Goal: Check status: Check status

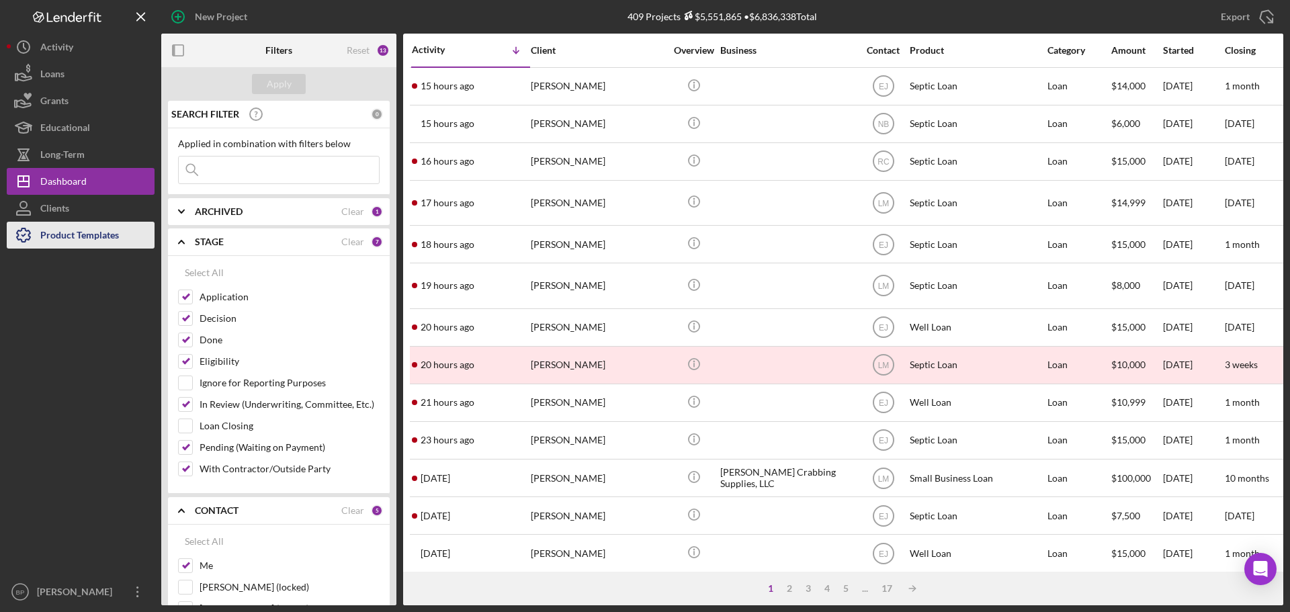
click at [102, 235] on div "Product Templates" at bounding box center [79, 237] width 79 height 30
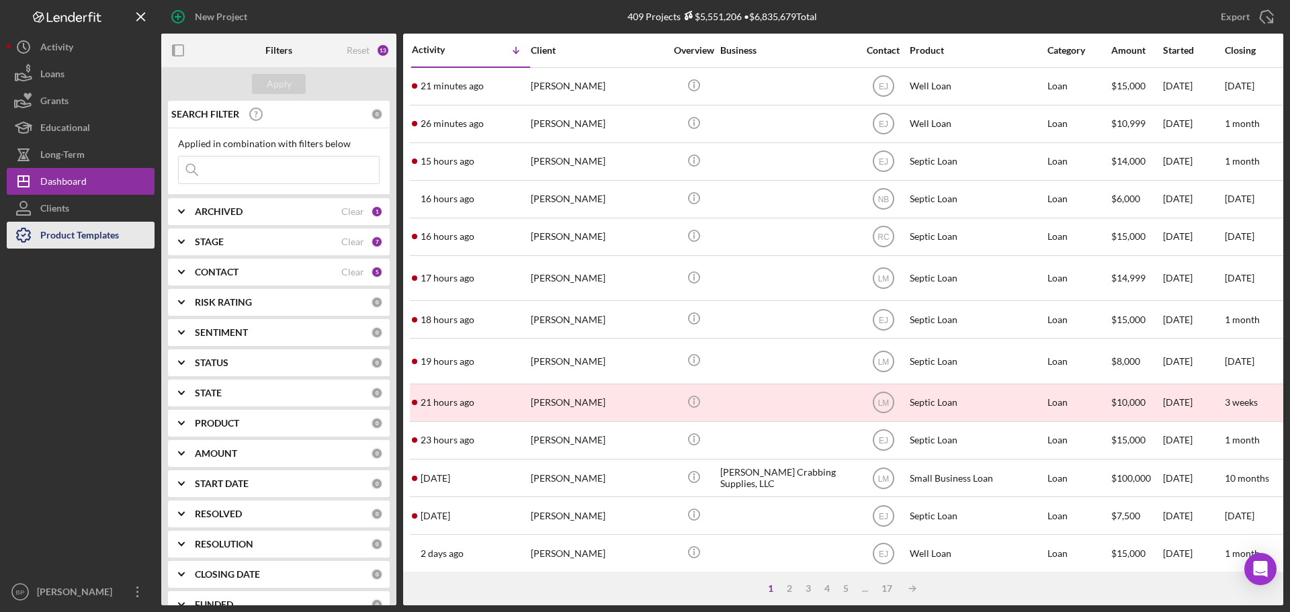
click at [93, 236] on div "Product Templates" at bounding box center [79, 237] width 79 height 30
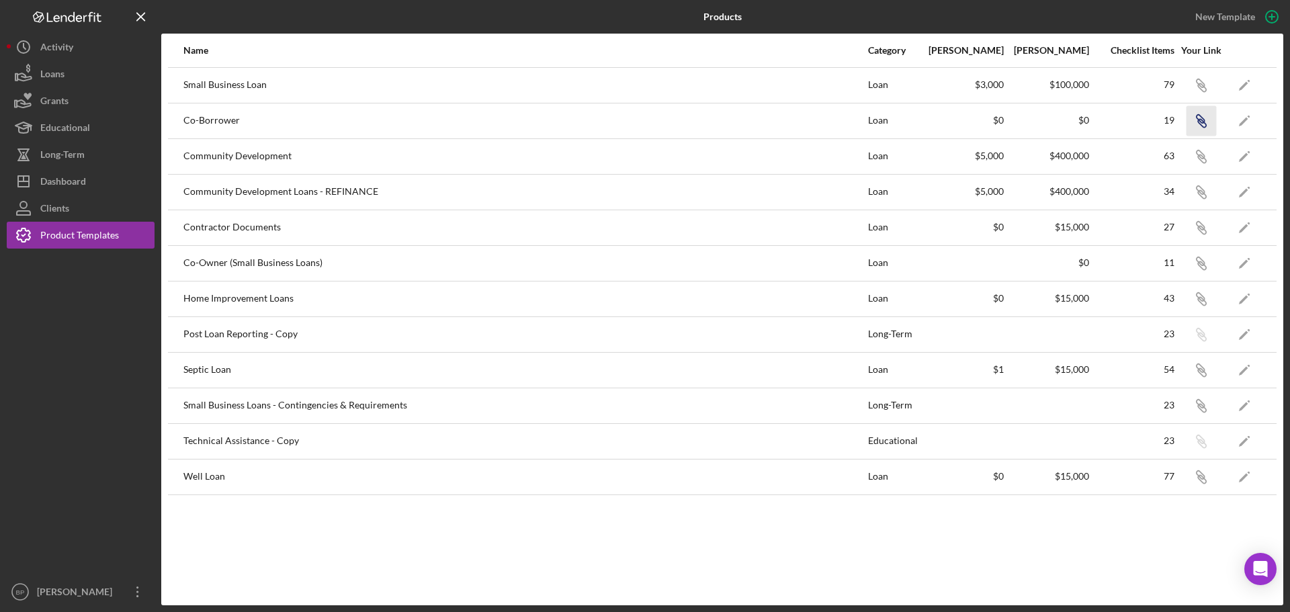
click at [1205, 122] on icon "Icon/Link" at bounding box center [1201, 120] width 30 height 30
drag, startPoint x: 61, startPoint y: 209, endPoint x: 67, endPoint y: 199, distance: 11.4
click at [61, 209] on div "Clients" at bounding box center [54, 210] width 29 height 30
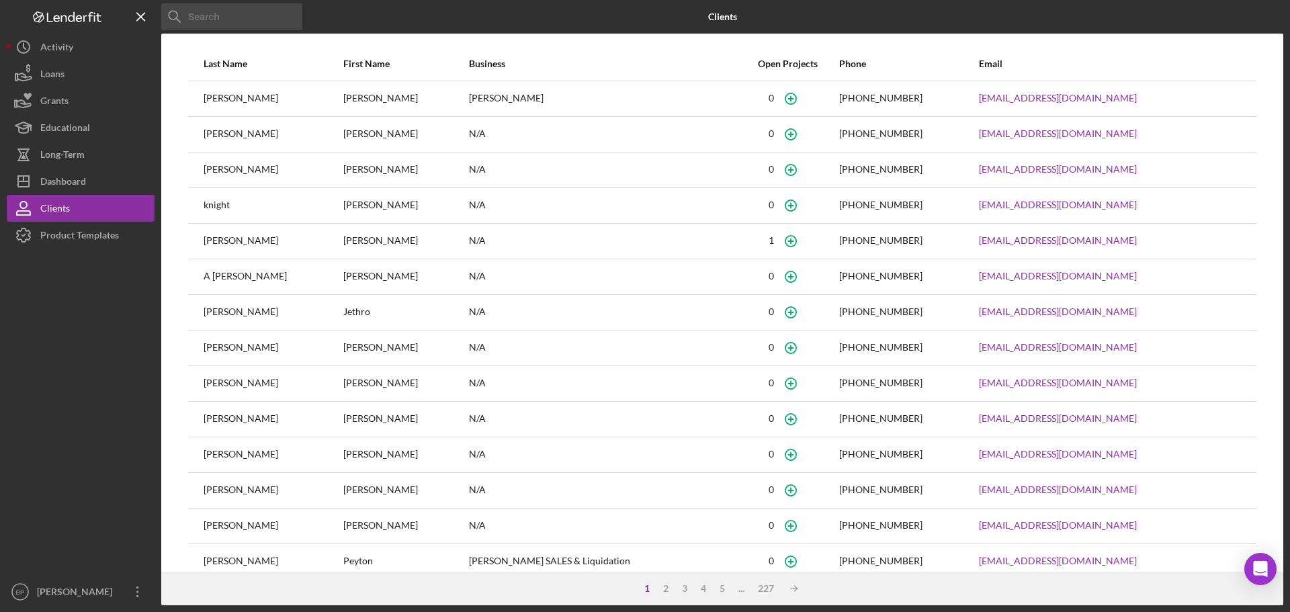
click at [233, 13] on input at bounding box center [231, 16] width 141 height 27
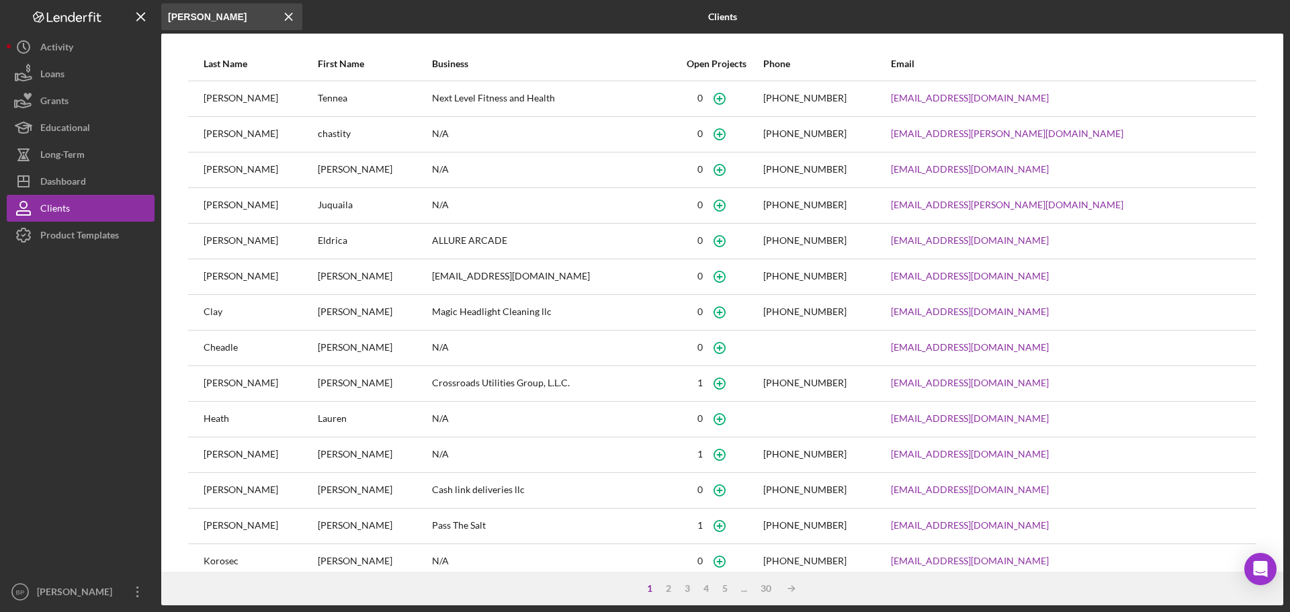
type input "[PERSON_NAME]"
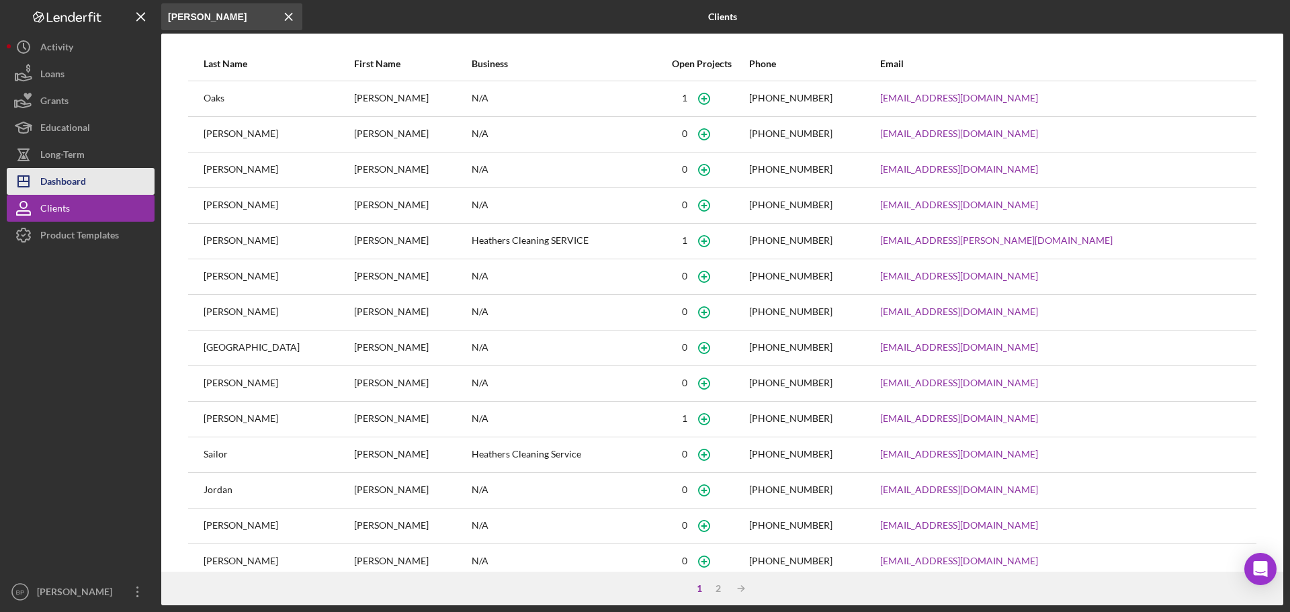
click at [63, 178] on div "Dashboard" at bounding box center [63, 183] width 46 height 30
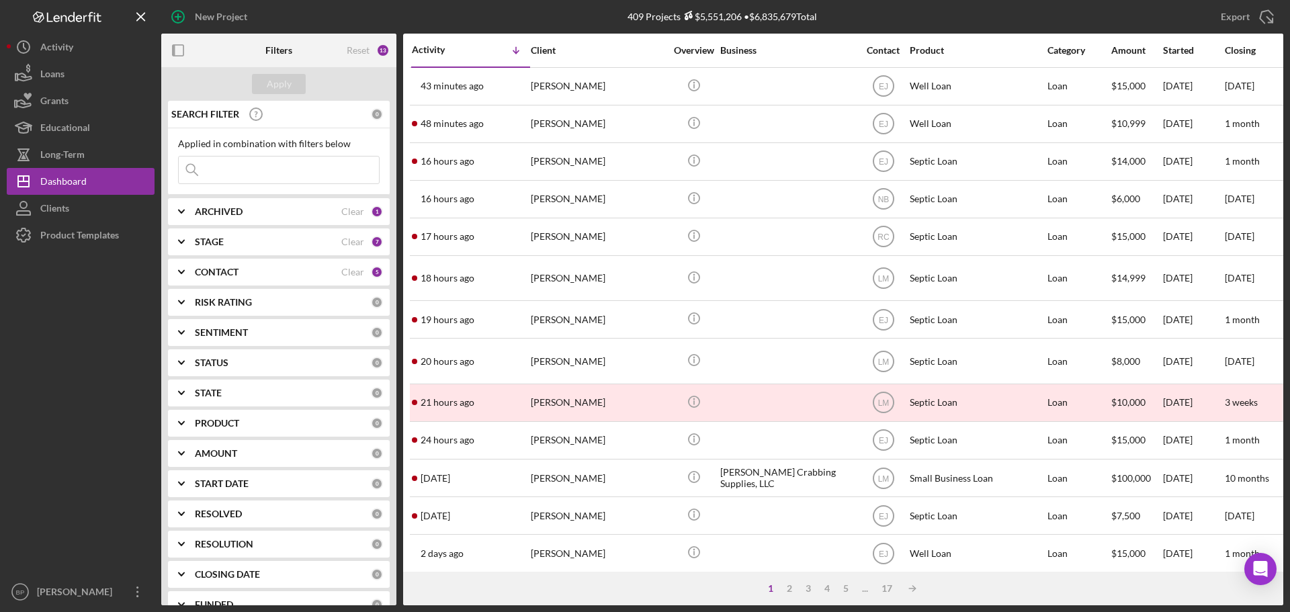
click at [216, 169] on input at bounding box center [279, 170] width 200 height 27
type input "[PERSON_NAME]"
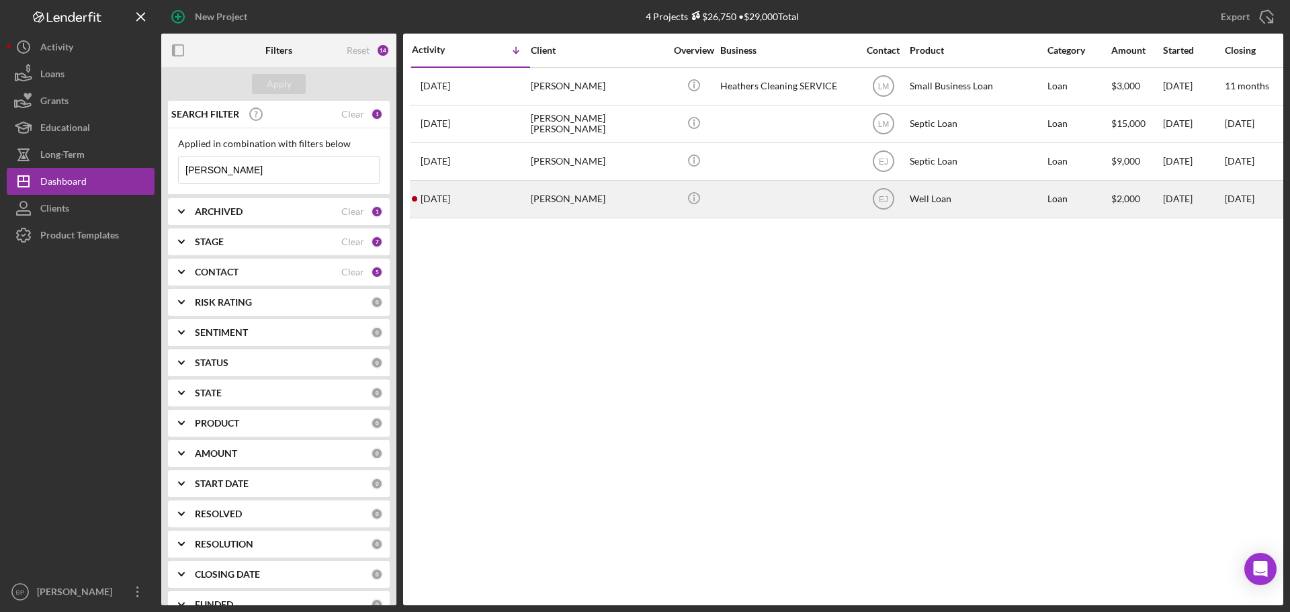
click at [450, 201] on time "[DATE]" at bounding box center [436, 198] width 30 height 11
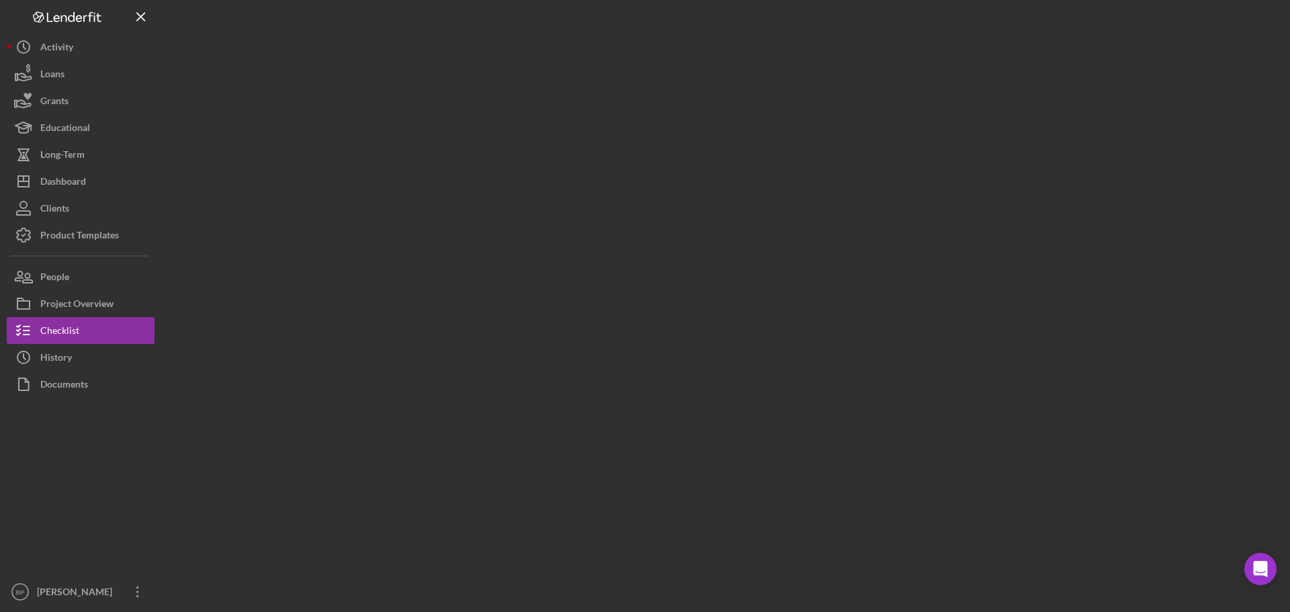
click at [454, 201] on div at bounding box center [722, 302] width 1122 height 605
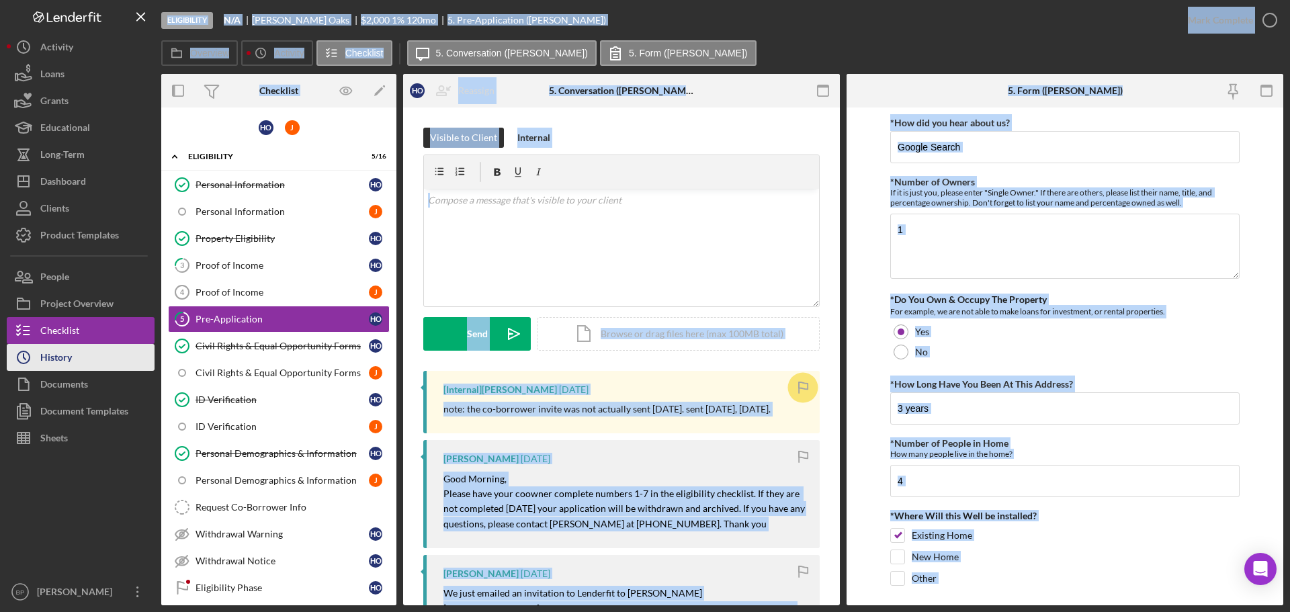
click at [65, 356] on div "History" at bounding box center [56, 359] width 32 height 30
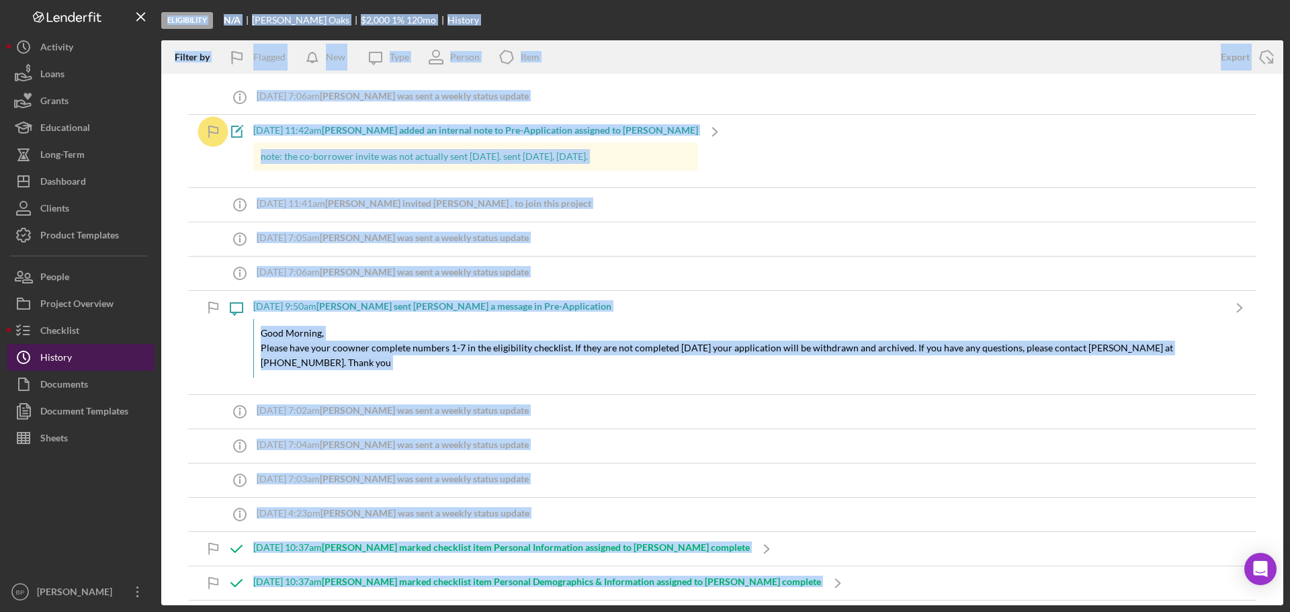
click at [65, 356] on div "History" at bounding box center [56, 359] width 32 height 30
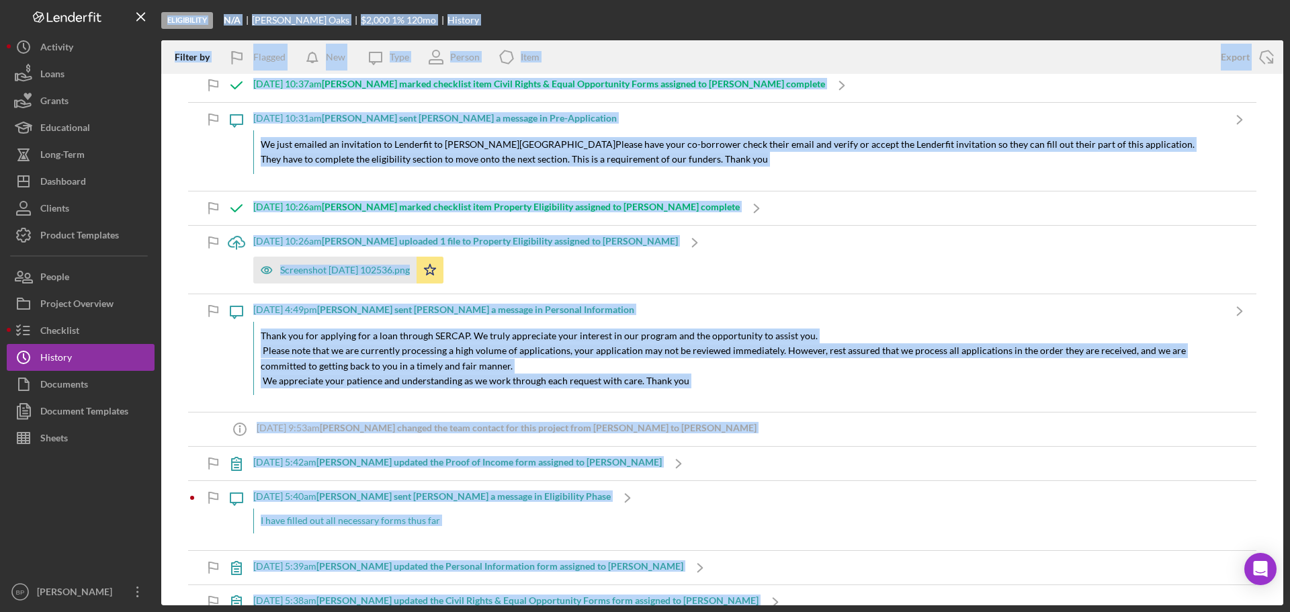
scroll to position [555, 0]
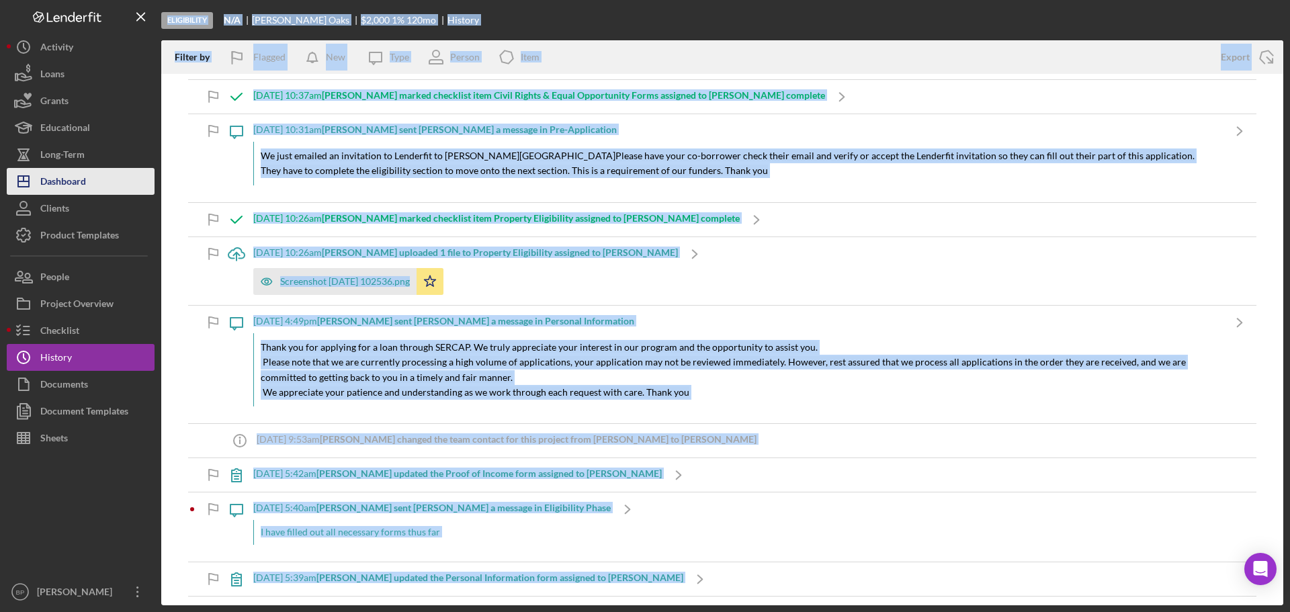
click at [70, 184] on div "Dashboard" at bounding box center [63, 183] width 46 height 30
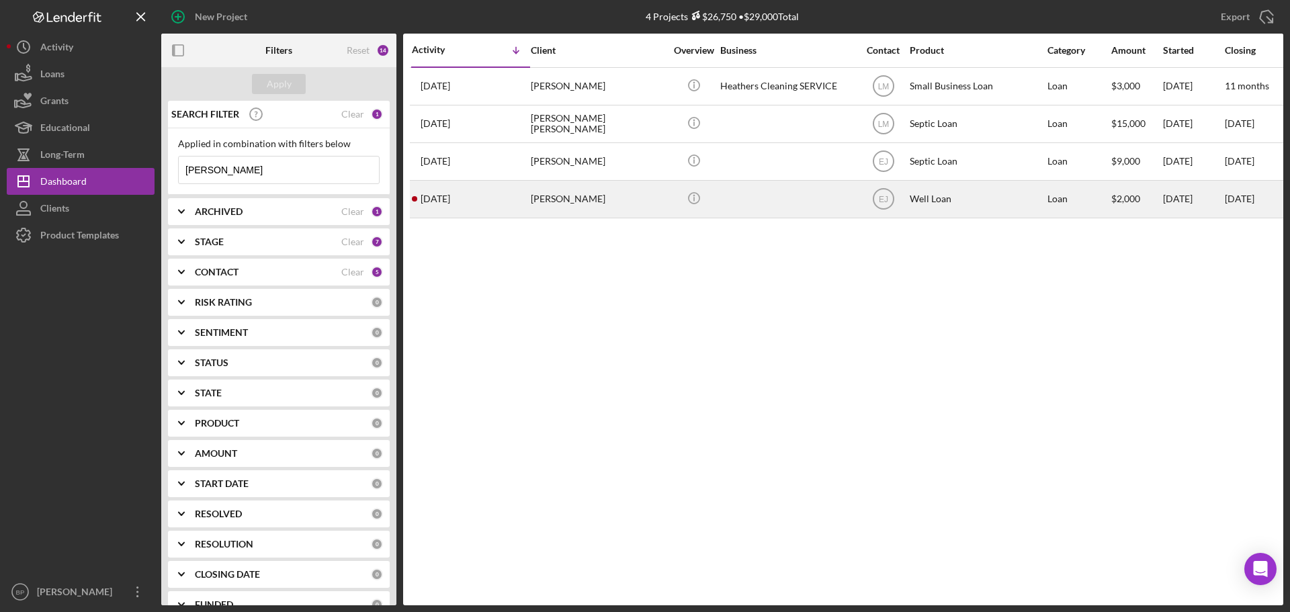
click at [439, 196] on time "[DATE]" at bounding box center [436, 198] width 30 height 11
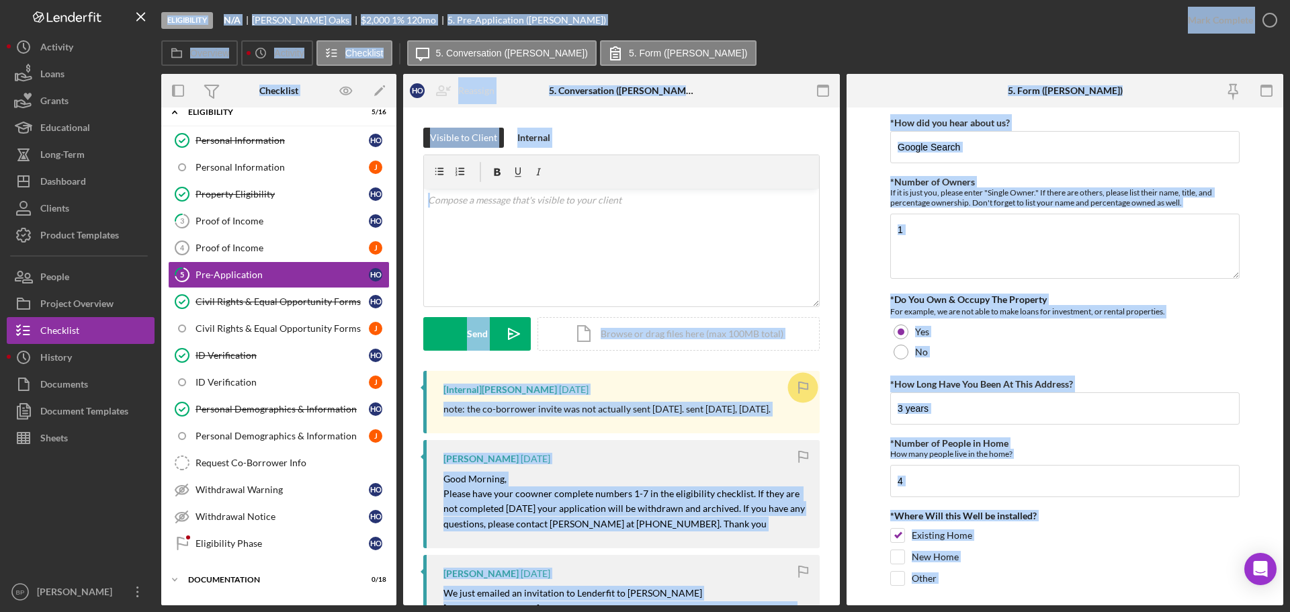
scroll to position [54, 0]
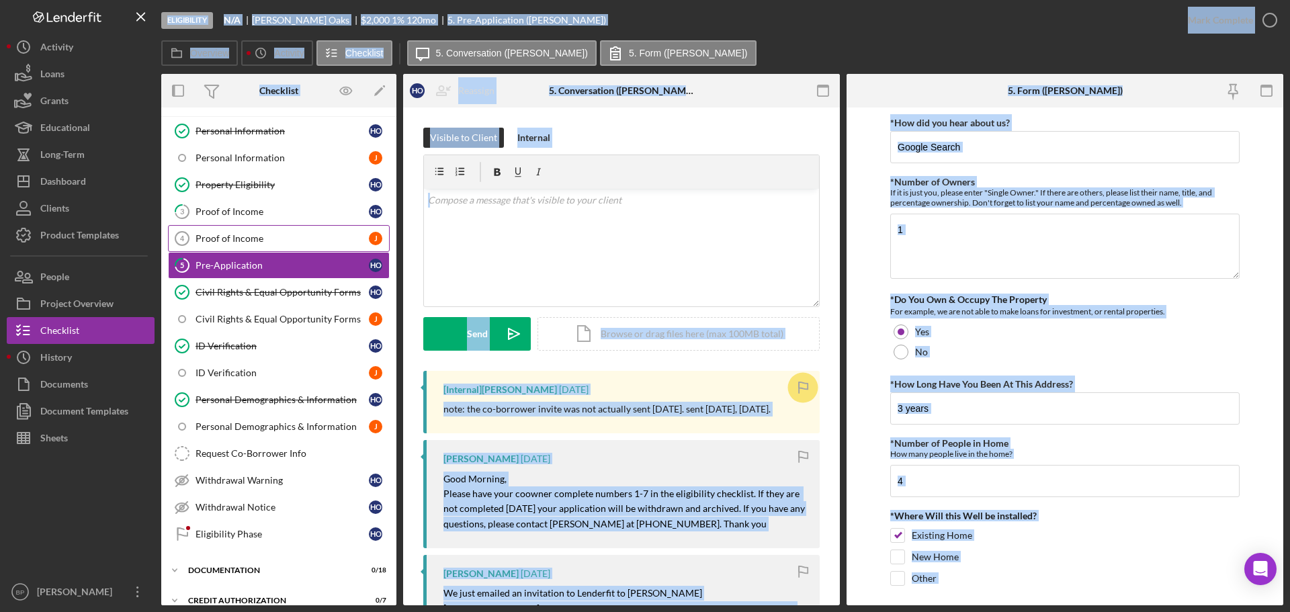
click at [243, 235] on div "Proof of Income" at bounding box center [282, 238] width 173 height 11
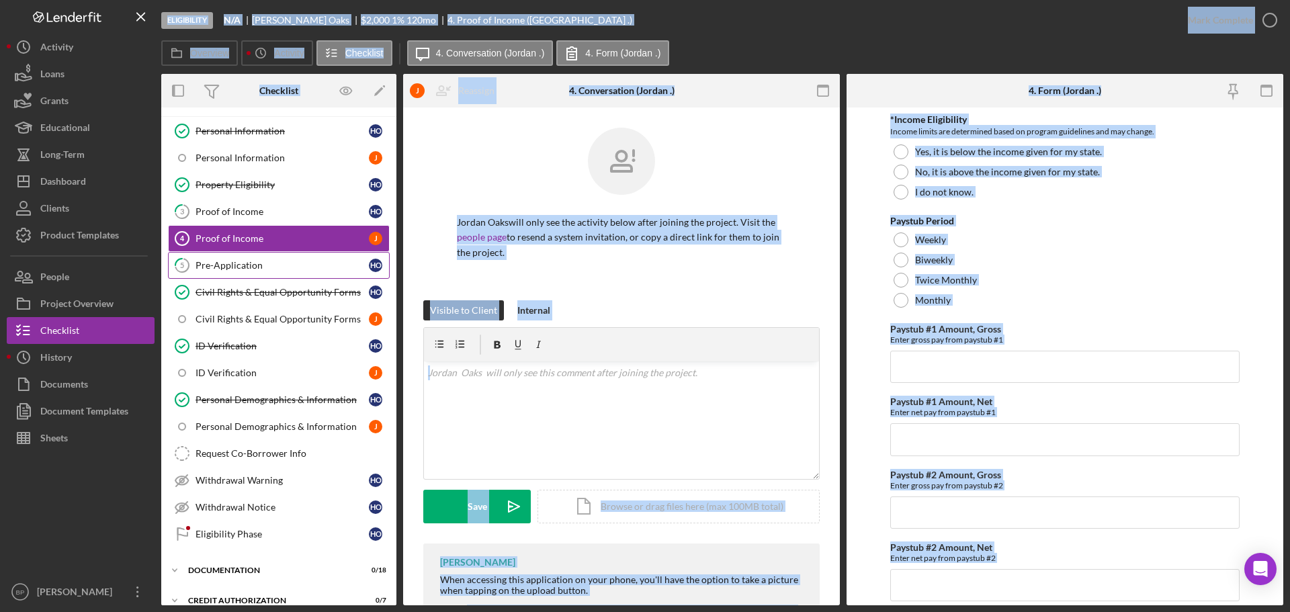
click at [253, 278] on link "5 Pre-Application H O" at bounding box center [279, 265] width 222 height 27
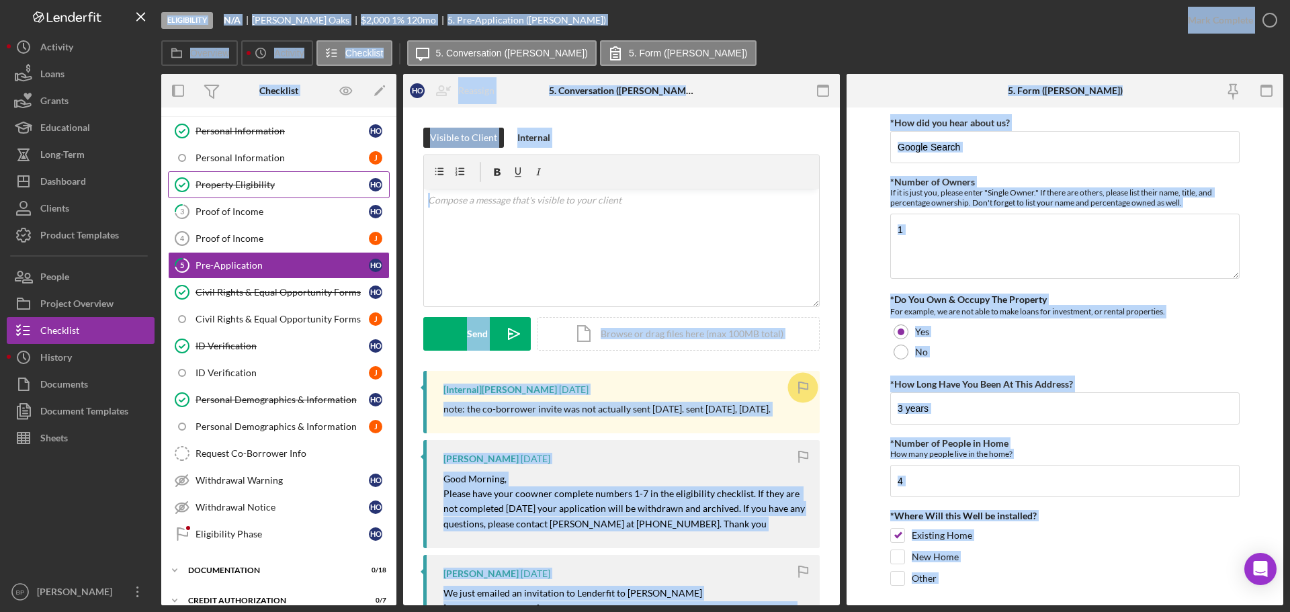
click at [254, 185] on div "Property Eligibility" at bounding box center [282, 184] width 173 height 11
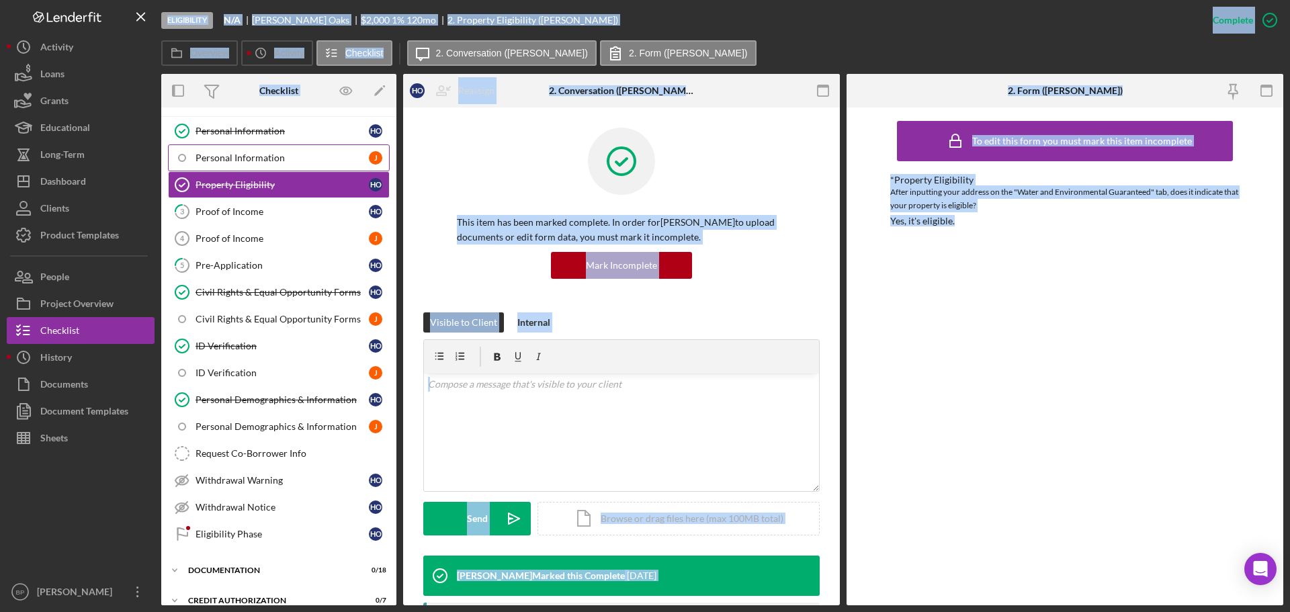
click at [251, 163] on div "Personal Information" at bounding box center [282, 158] width 173 height 11
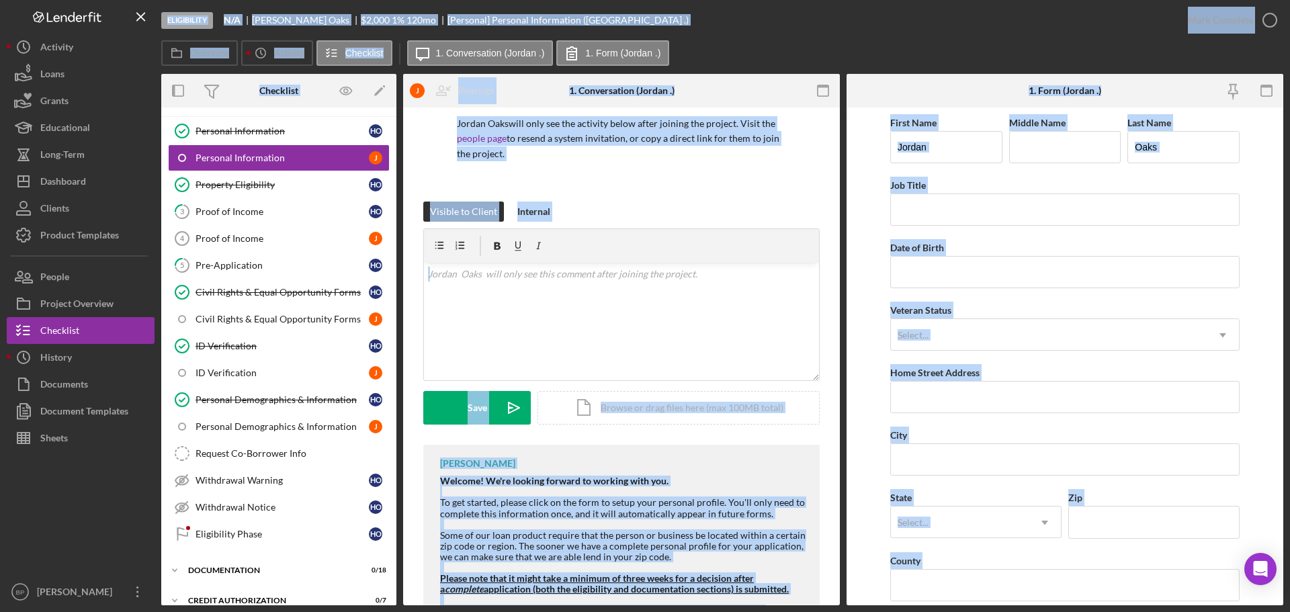
scroll to position [198, 0]
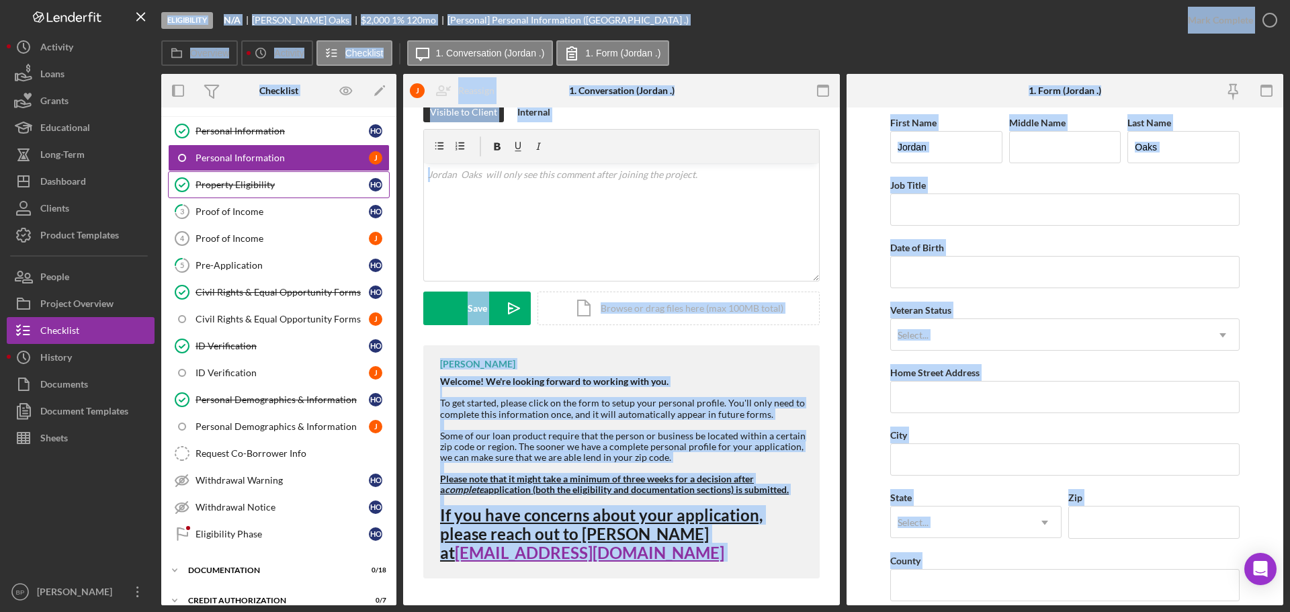
click at [263, 185] on div "Property Eligibility" at bounding box center [282, 184] width 173 height 11
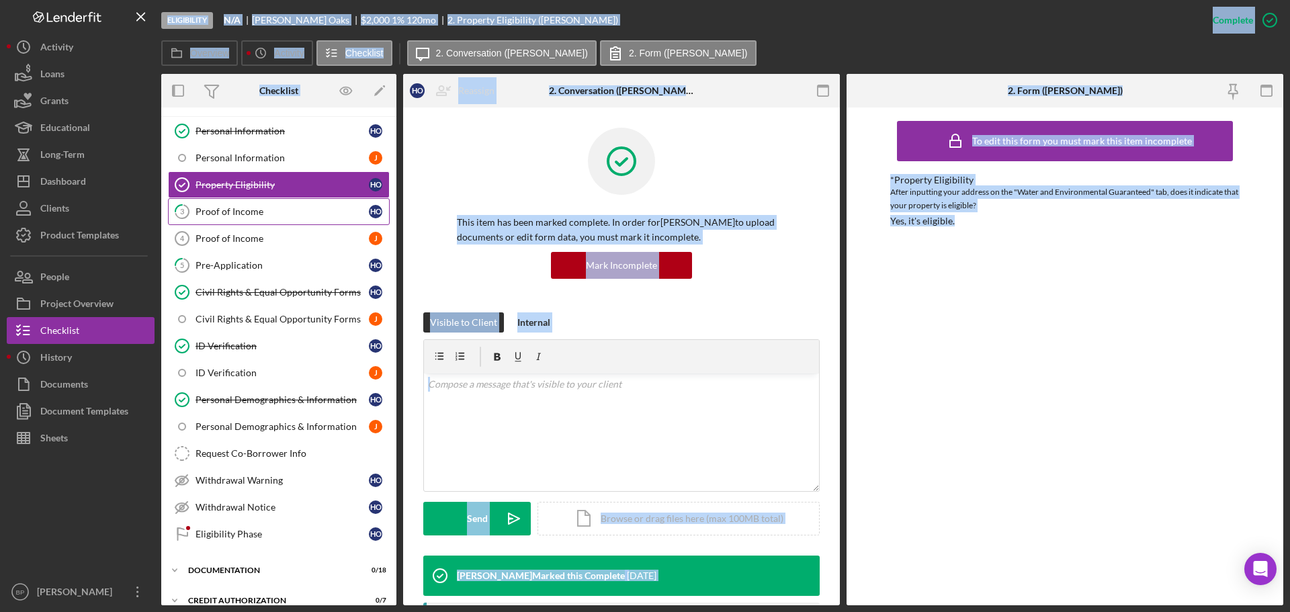
click at [249, 210] on div "Proof of Income" at bounding box center [282, 211] width 173 height 11
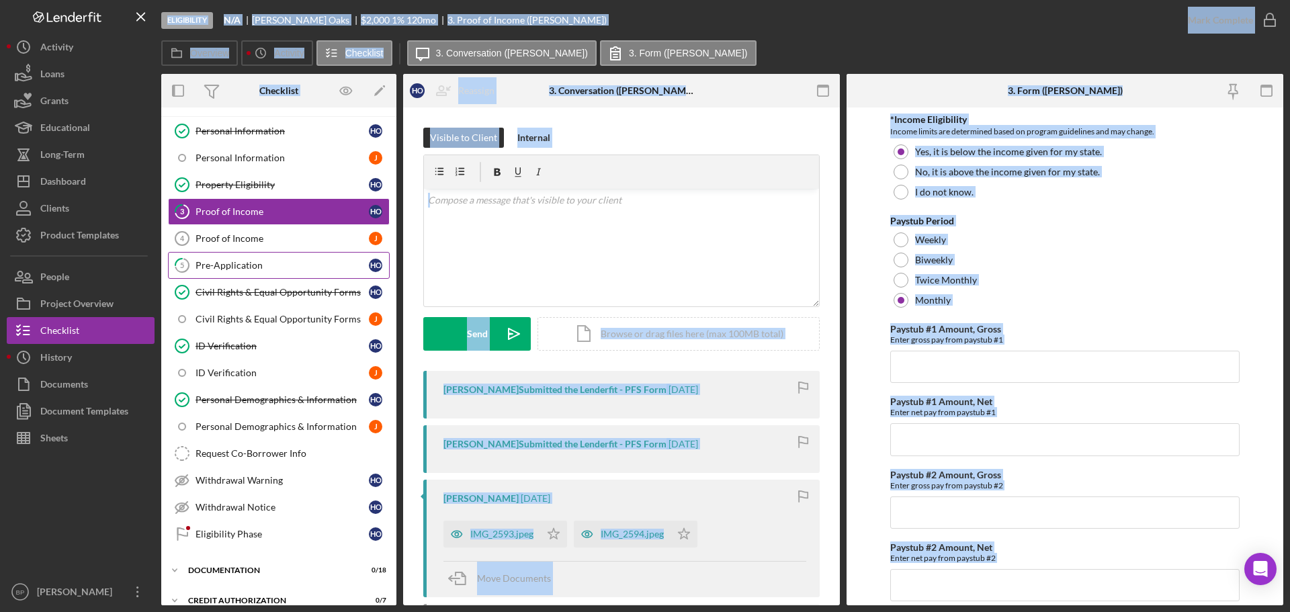
click at [250, 256] on link "5 Pre-Application H O" at bounding box center [279, 265] width 222 height 27
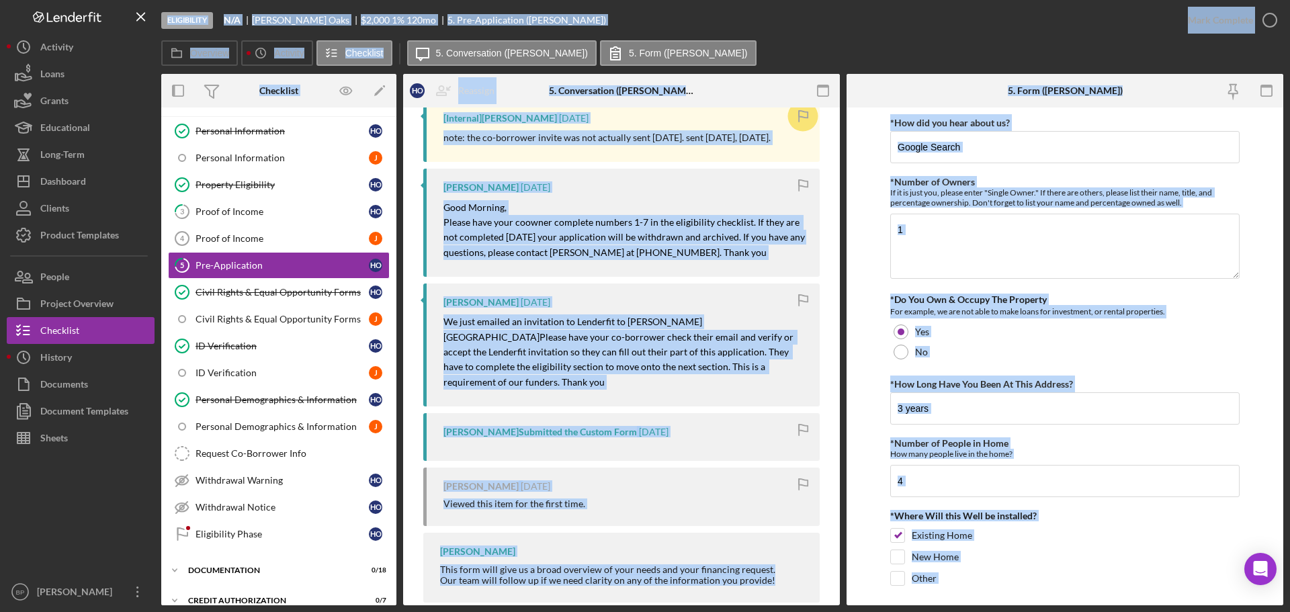
scroll to position [280, 0]
